Goal: Navigation & Orientation: Understand site structure

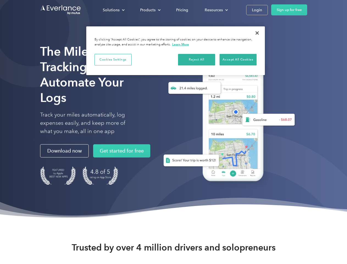
click at [114, 10] on div "Solutions" at bounding box center [111, 10] width 17 height 7
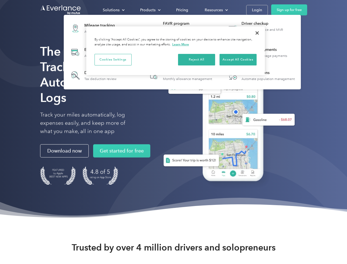
click at [150, 10] on div "Products" at bounding box center [147, 10] width 15 height 7
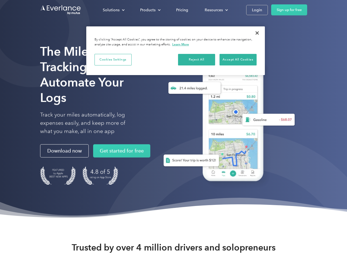
click at [216, 10] on div "Resources" at bounding box center [214, 10] width 18 height 7
click at [113, 59] on button "Cookies Settings" at bounding box center [113, 60] width 37 height 12
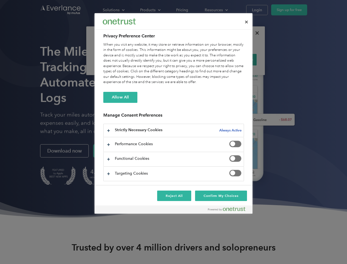
click at [197, 59] on div "When you visit any website, it may store or retrieve information on your browse…" at bounding box center [173, 63] width 141 height 43
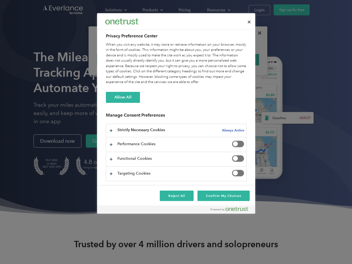
click at [238, 59] on div "When you visit any website, it may store or retrieve information on your browse…" at bounding box center [176, 63] width 141 height 43
click at [257, 33] on div at bounding box center [176, 132] width 352 height 264
